Goal: Navigation & Orientation: Understand site structure

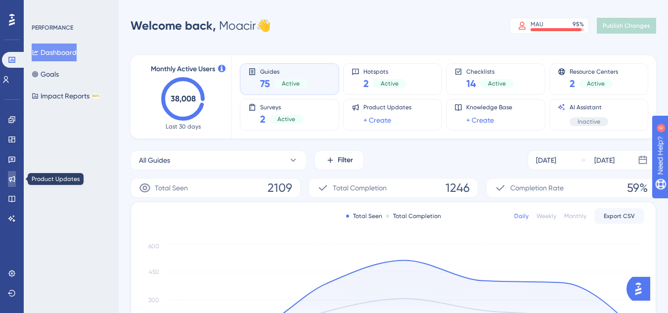
click at [12, 178] on icon at bounding box center [12, 179] width 6 height 6
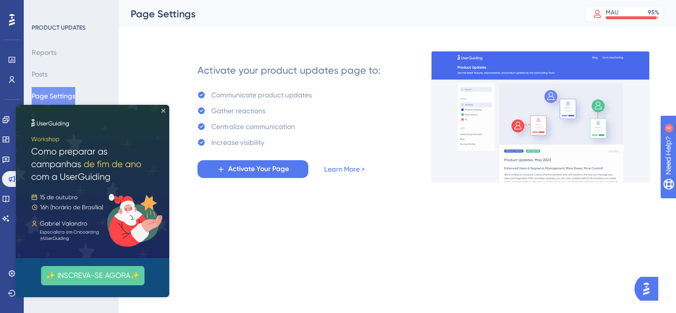
click at [164, 112] on icon "Close Preview" at bounding box center [163, 111] width 4 height 4
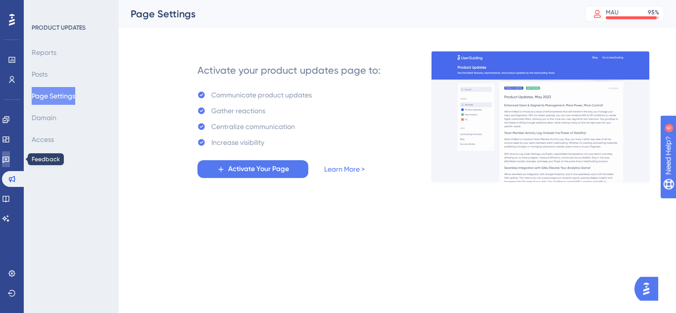
click at [9, 162] on icon at bounding box center [5, 160] width 7 height 6
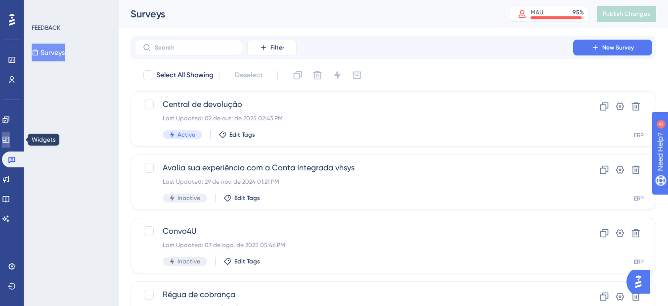
click at [9, 137] on icon at bounding box center [5, 140] width 6 height 6
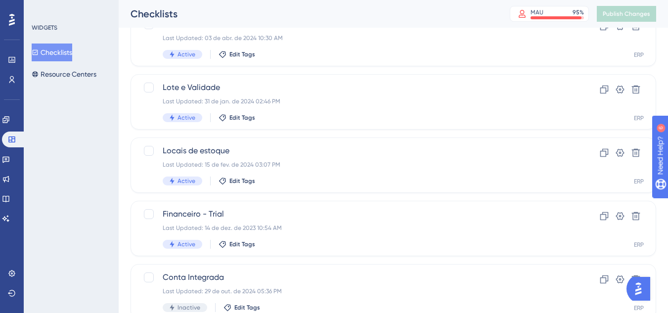
scroll to position [148, 0]
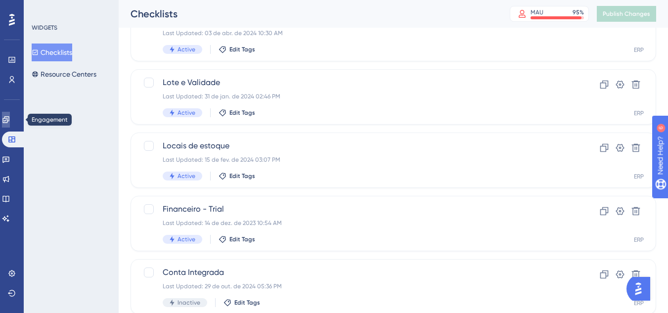
click at [10, 119] on link at bounding box center [6, 120] width 8 height 16
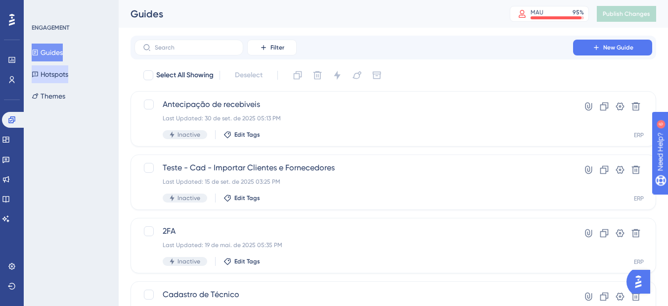
click at [65, 74] on button "Hotspots" at bounding box center [50, 74] width 37 height 18
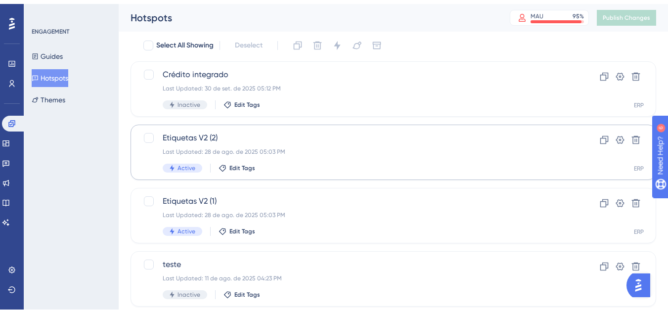
scroll to position [55, 0]
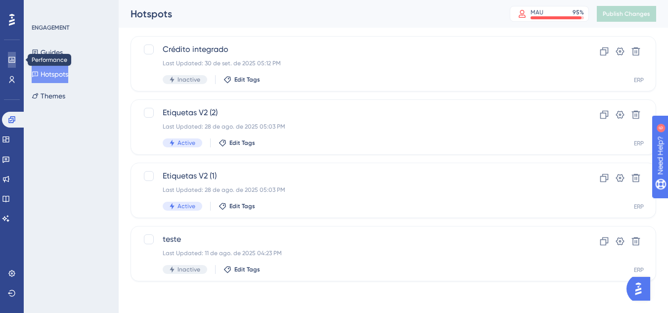
click at [12, 60] on icon at bounding box center [11, 60] width 6 height 6
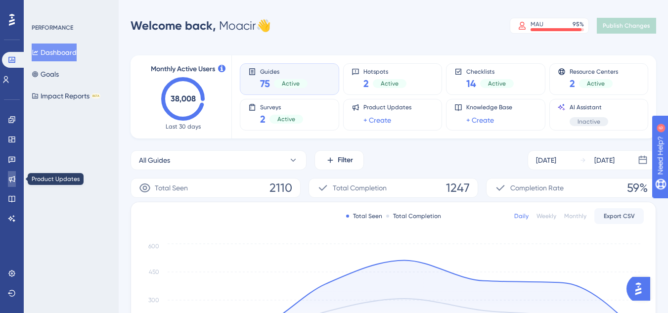
click at [16, 174] on link at bounding box center [12, 179] width 8 height 16
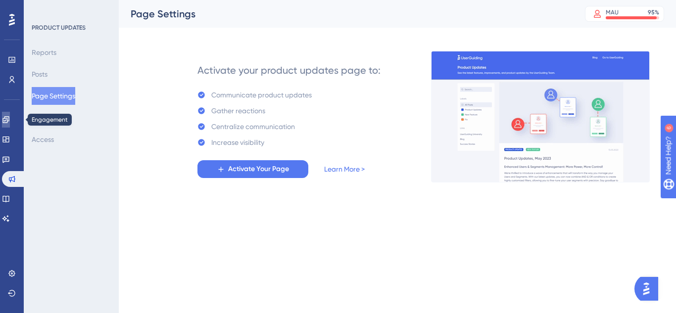
click at [10, 123] on icon at bounding box center [6, 120] width 8 height 8
